Goal: Task Accomplishment & Management: Complete application form

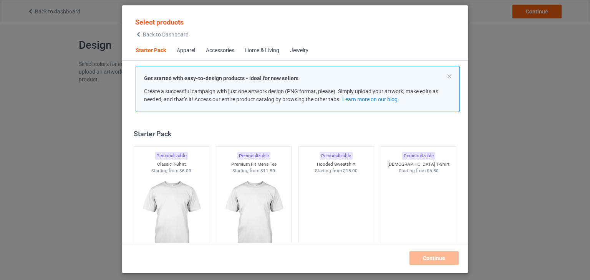
scroll to position [10, 0]
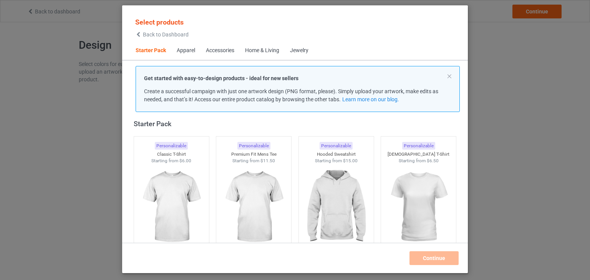
click at [149, 34] on span "Back to Dashboard" at bounding box center [166, 34] width 46 height 6
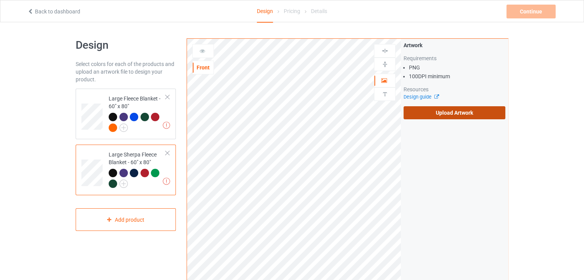
click at [433, 113] on label "Upload Artwork" at bounding box center [455, 112] width 102 height 13
click at [0, 0] on input "Upload Artwork" at bounding box center [0, 0] width 0 height 0
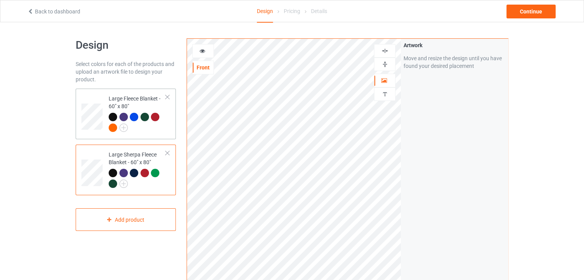
click at [115, 100] on div "Large Fleece Blanket - 60" x 80"" at bounding box center [137, 113] width 57 height 36
click at [162, 162] on div "Large Sherpa Fleece Blanket - 60" x 80"" at bounding box center [137, 169] width 57 height 36
click at [388, 63] on img at bounding box center [384, 64] width 7 height 7
click at [382, 51] on img at bounding box center [384, 50] width 7 height 7
click at [107, 92] on td "Large Fleece Blanket - 60" x 80"" at bounding box center [137, 114] width 66 height 45
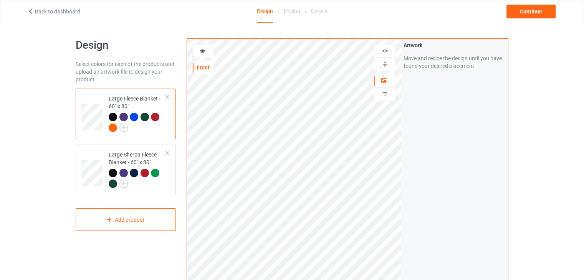
click at [386, 65] on img at bounding box center [384, 64] width 7 height 7
click at [385, 55] on div at bounding box center [385, 50] width 22 height 13
click at [535, 12] on div "Continue" at bounding box center [531, 12] width 49 height 14
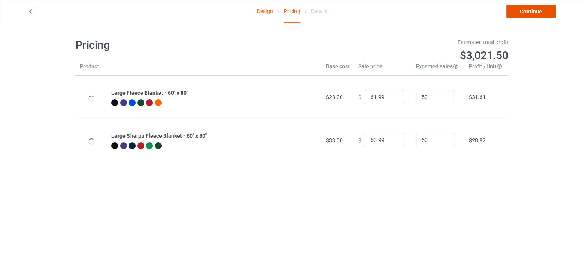
click at [521, 11] on link "Continue" at bounding box center [531, 12] width 49 height 14
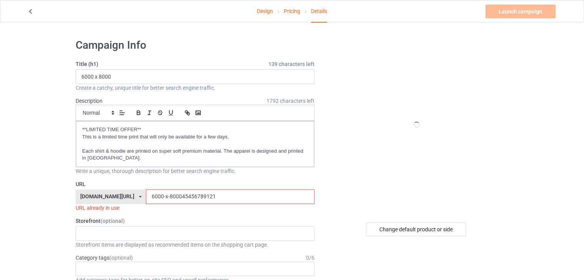
click at [204, 196] on input "6000-x-800045456789121" at bounding box center [230, 197] width 168 height 15
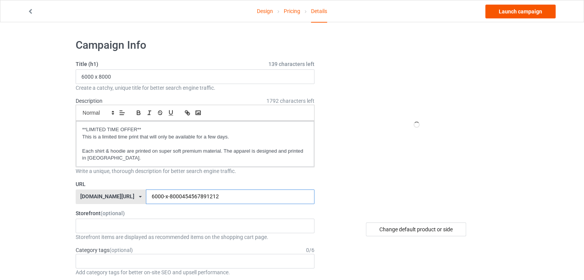
type input "6000-x-8000454567891212"
click at [517, 15] on link "Launch campaign" at bounding box center [521, 12] width 70 height 14
